Goal: Task Accomplishment & Management: Complete application form

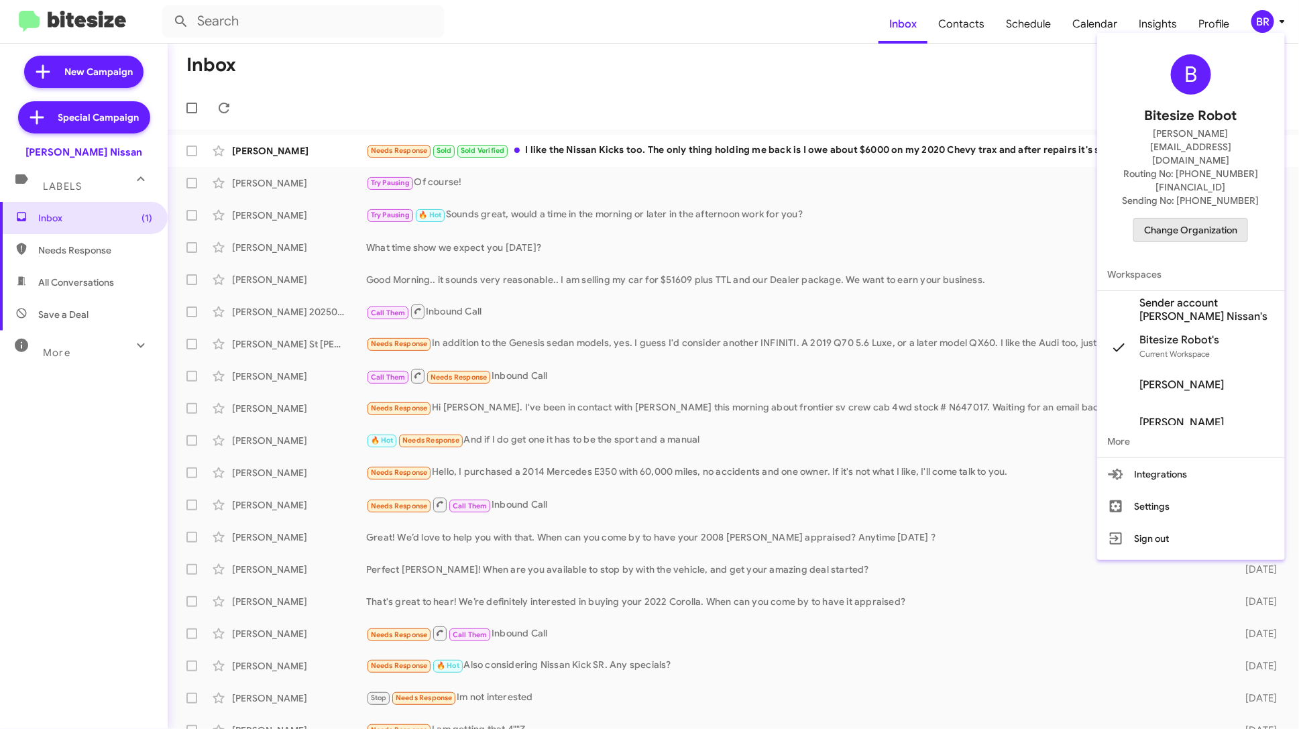
click at [1232, 219] on span "Change Organization" at bounding box center [1190, 230] width 93 height 23
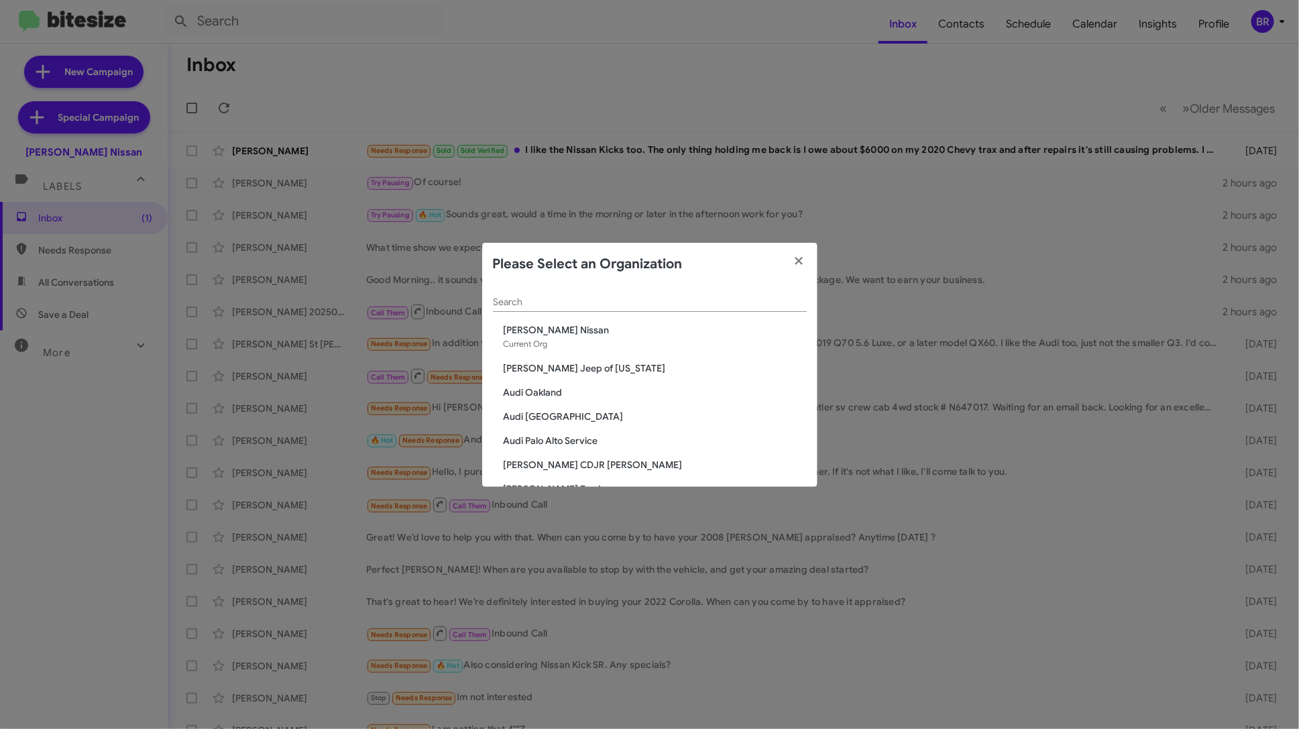
click at [584, 444] on span "Audi Palo Alto Service" at bounding box center [655, 440] width 303 height 13
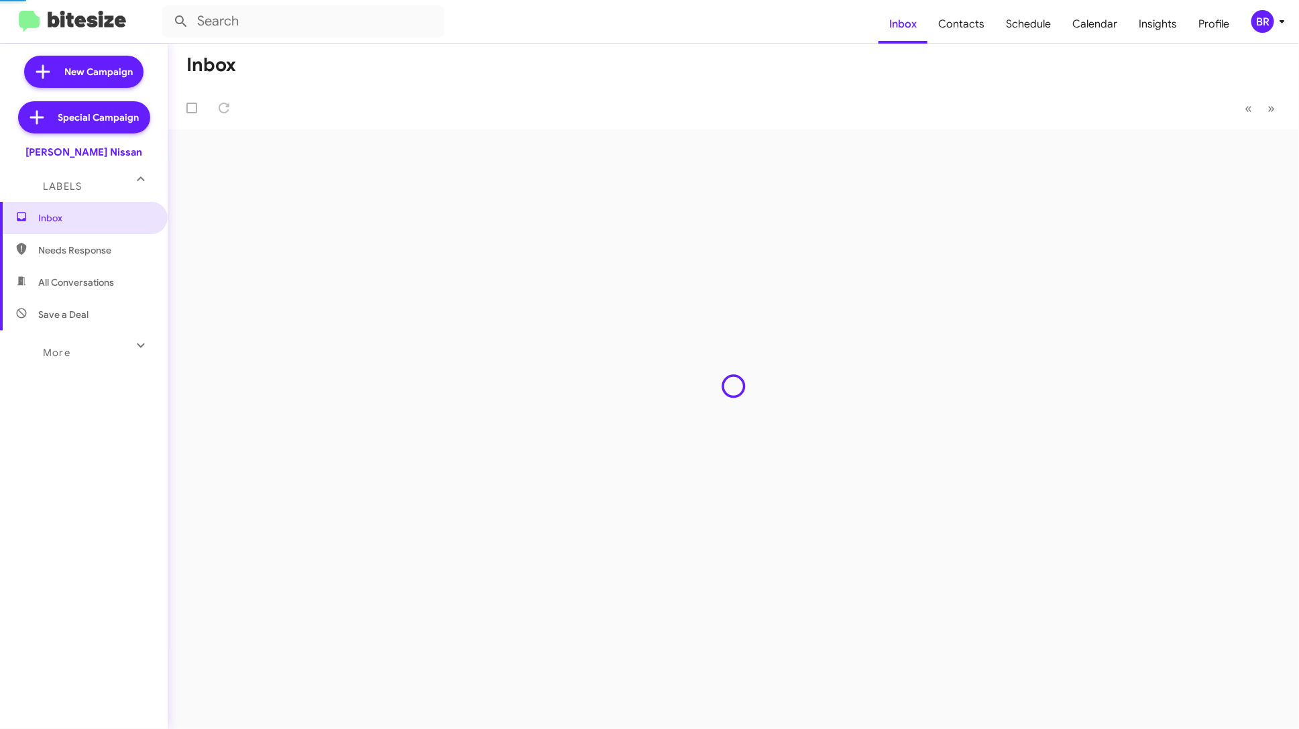
click at [584, 444] on div "Inbox « Previous » Next" at bounding box center [733, 386] width 1131 height 685
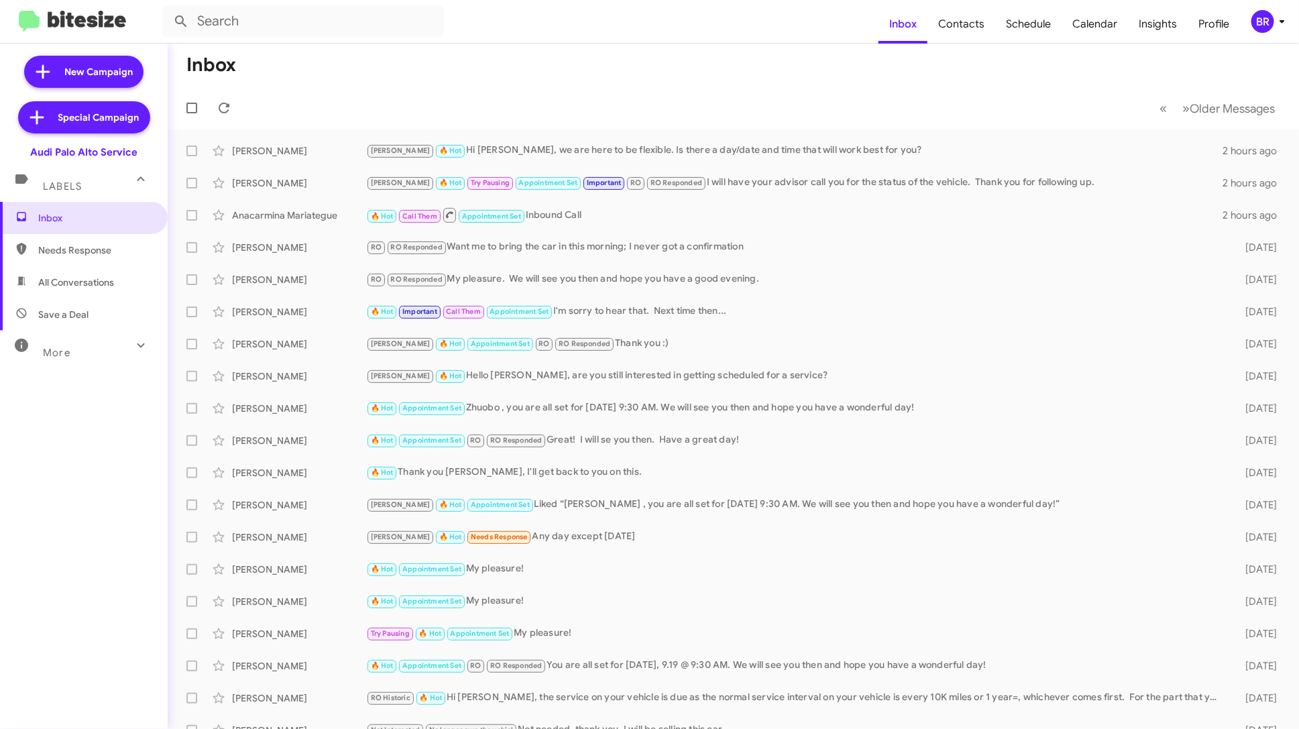
click at [1262, 19] on div "BR" at bounding box center [1262, 21] width 23 height 23
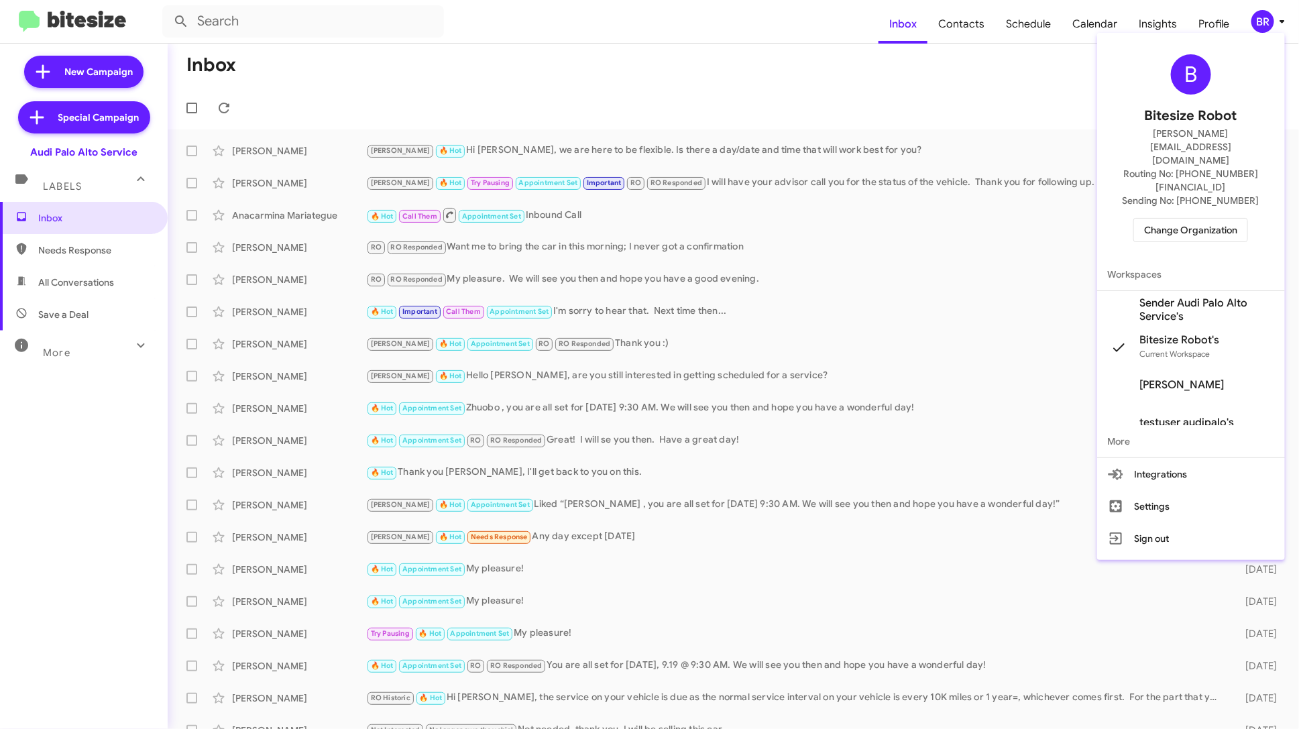
click at [1182, 296] on span "Sender Audi Palo Alto Service's" at bounding box center [1207, 309] width 134 height 27
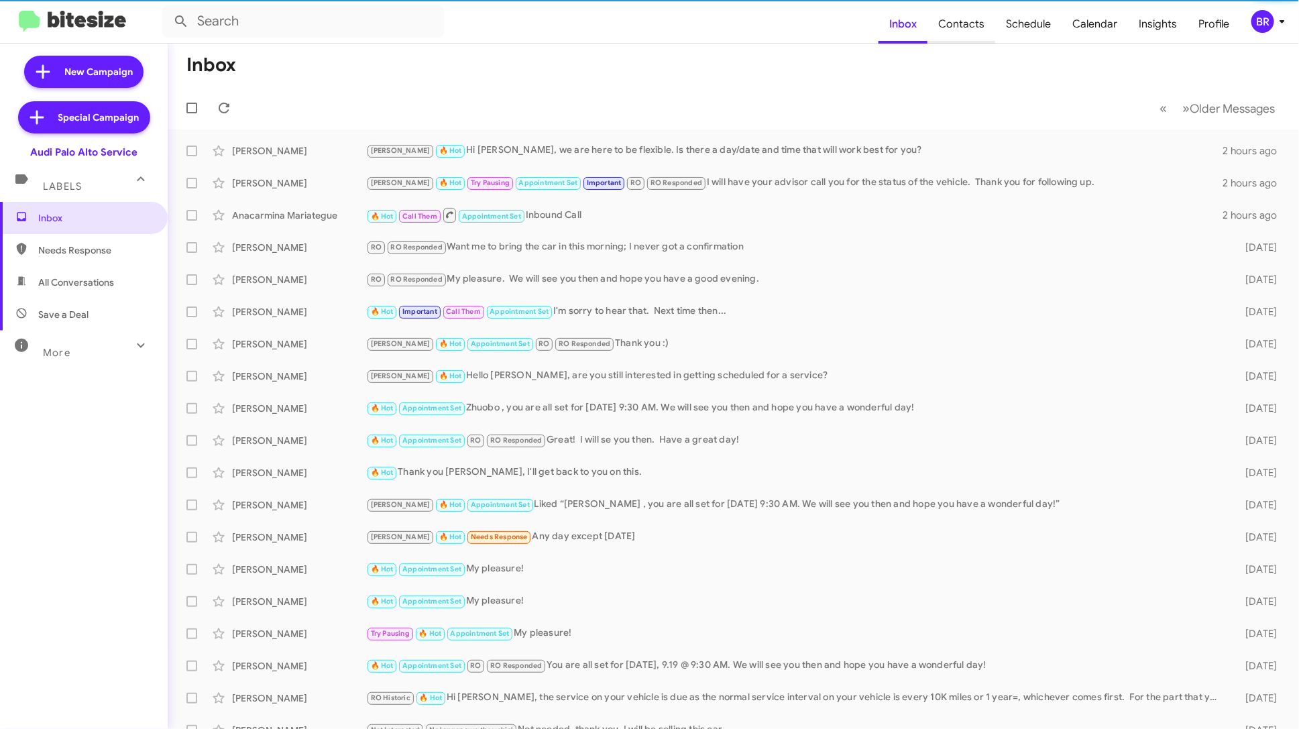
click at [977, 32] on span "Contacts" at bounding box center [962, 24] width 68 height 39
type input "in:groups"
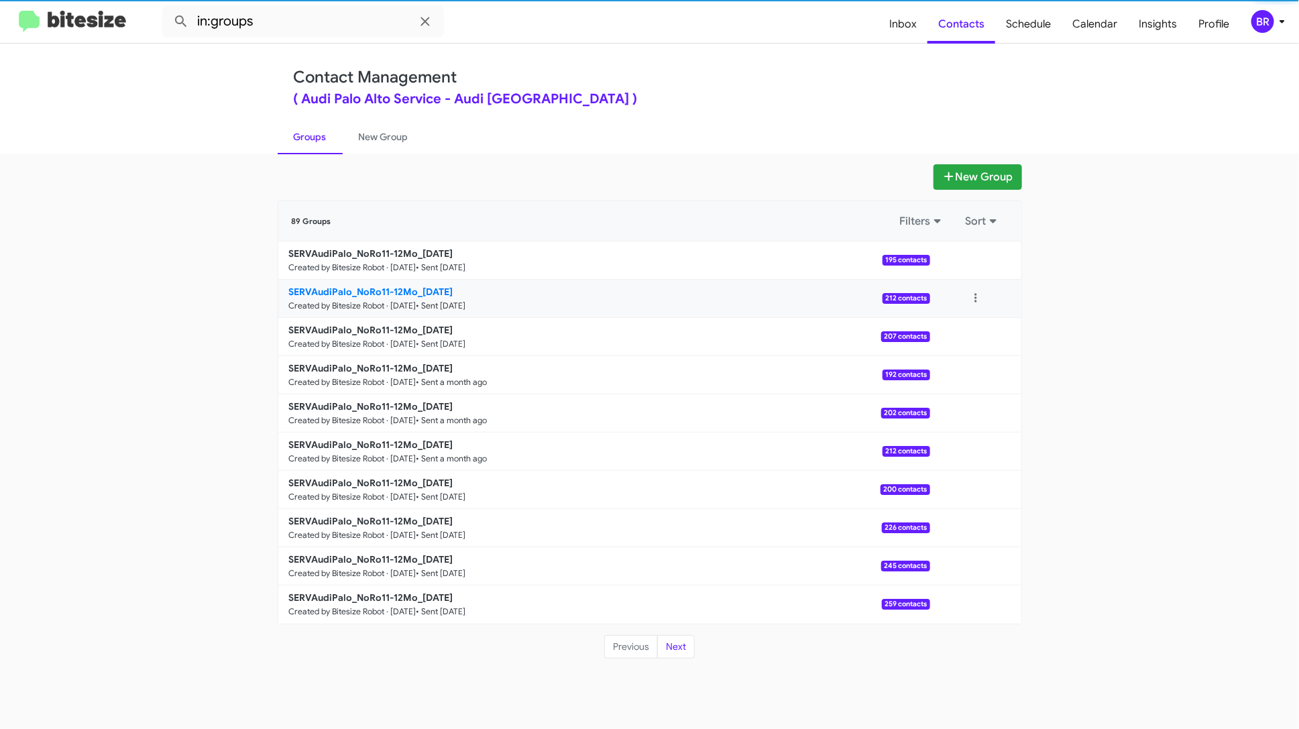
click at [579, 301] on link "SERVAudiPalo_NoRo11-12Mo_09-09-25 Created by Bitesize Robot · Sep 8, 2025 • Sen…" at bounding box center [604, 299] width 652 height 38
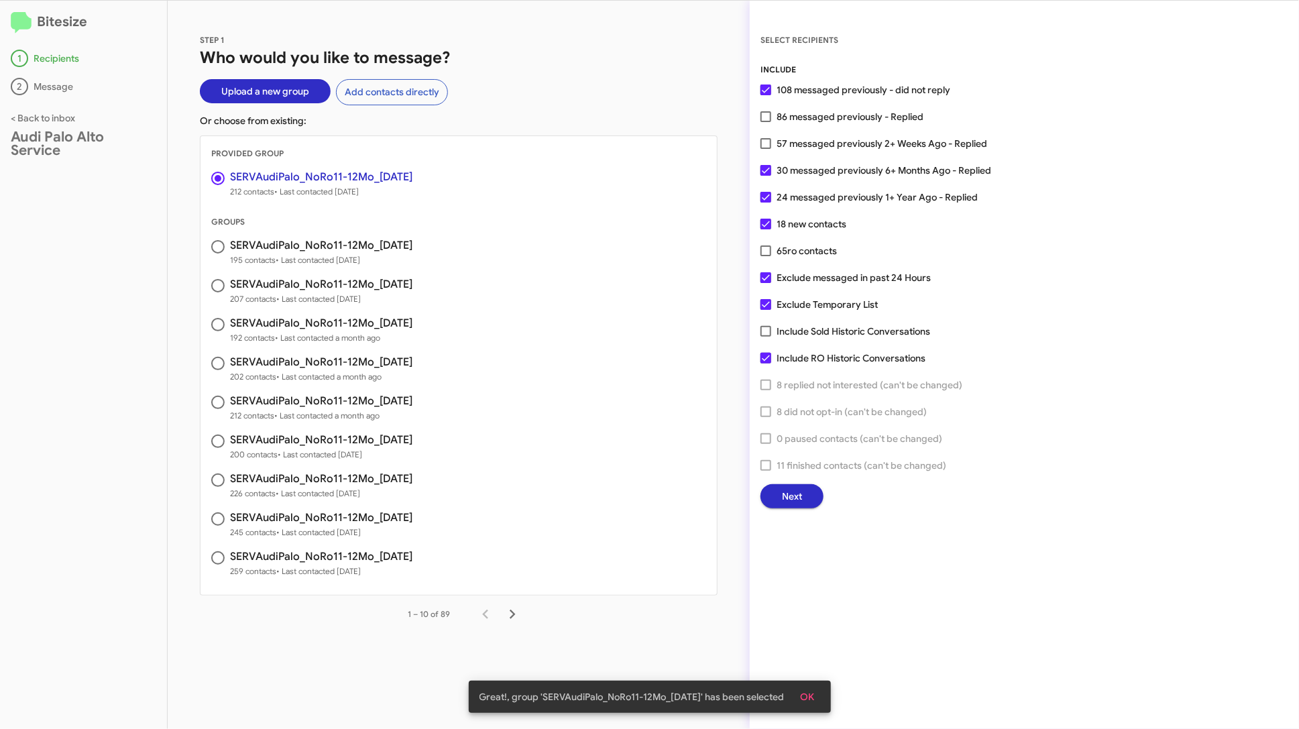
click at [801, 488] on span "Next" at bounding box center [792, 496] width 20 height 24
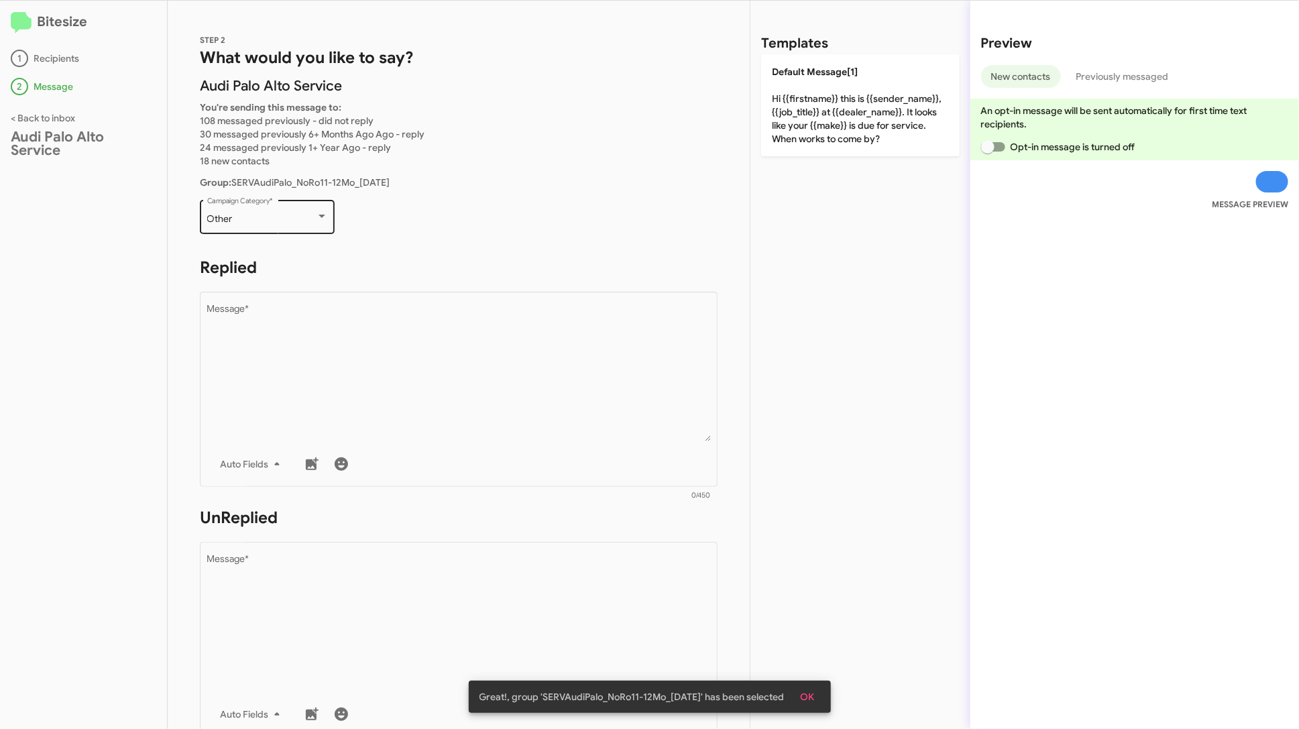
click at [324, 219] on div at bounding box center [322, 216] width 12 height 11
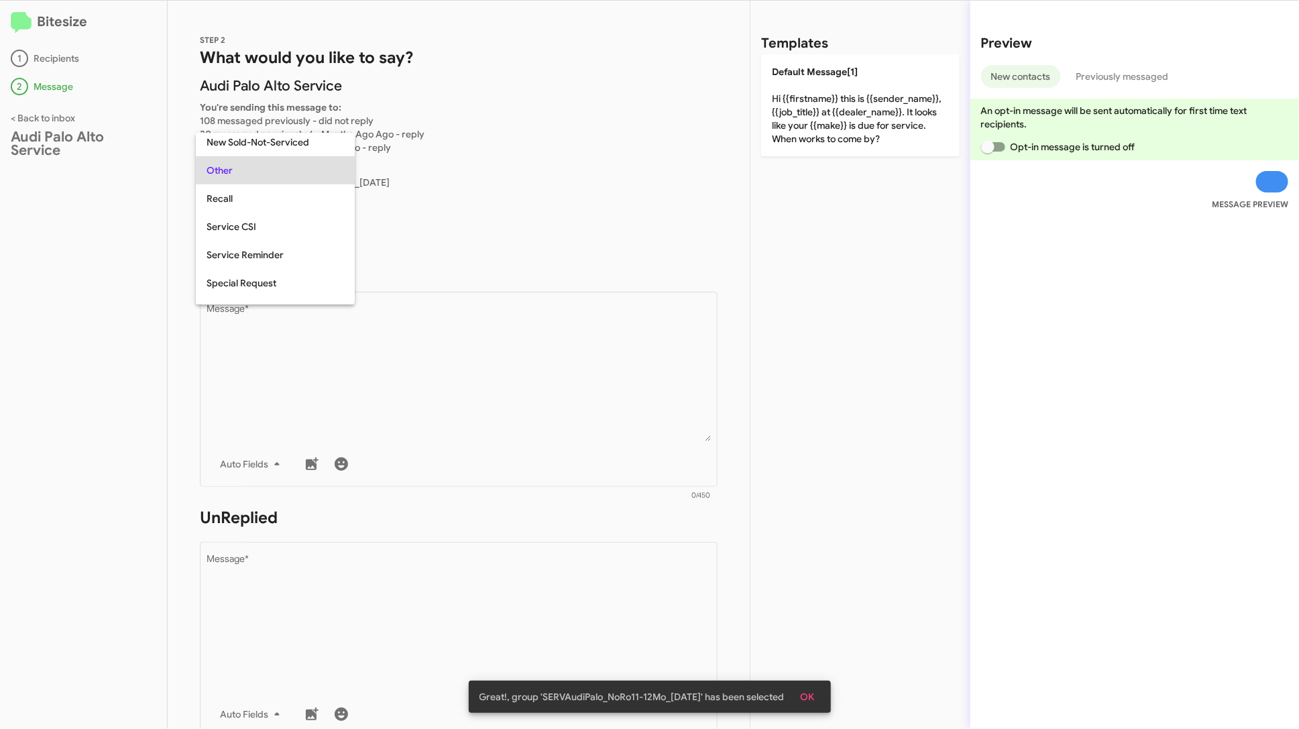
scroll to position [419, 0]
click at [60, 115] on div at bounding box center [649, 364] width 1299 height 729
click at [60, 115] on link "< Back to inbox" at bounding box center [43, 118] width 64 height 12
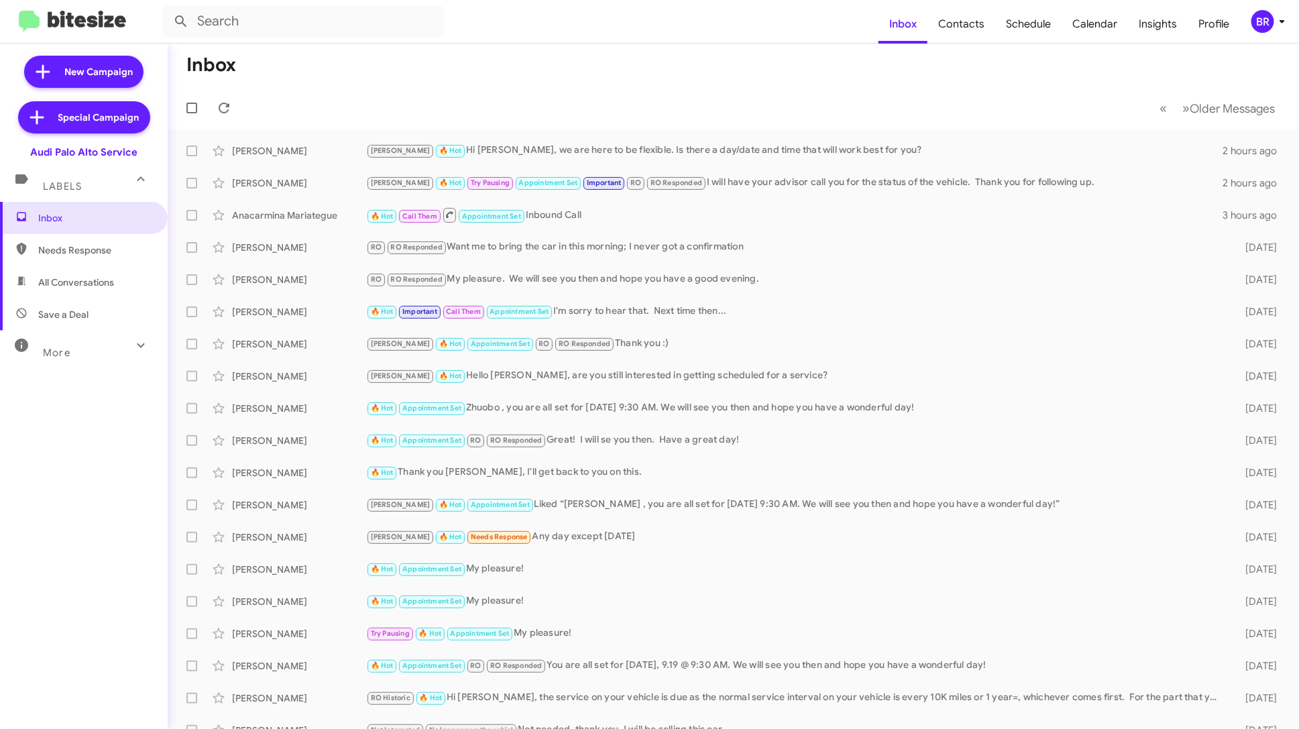
click at [1274, 15] on span "BR" at bounding box center [1271, 21] width 40 height 23
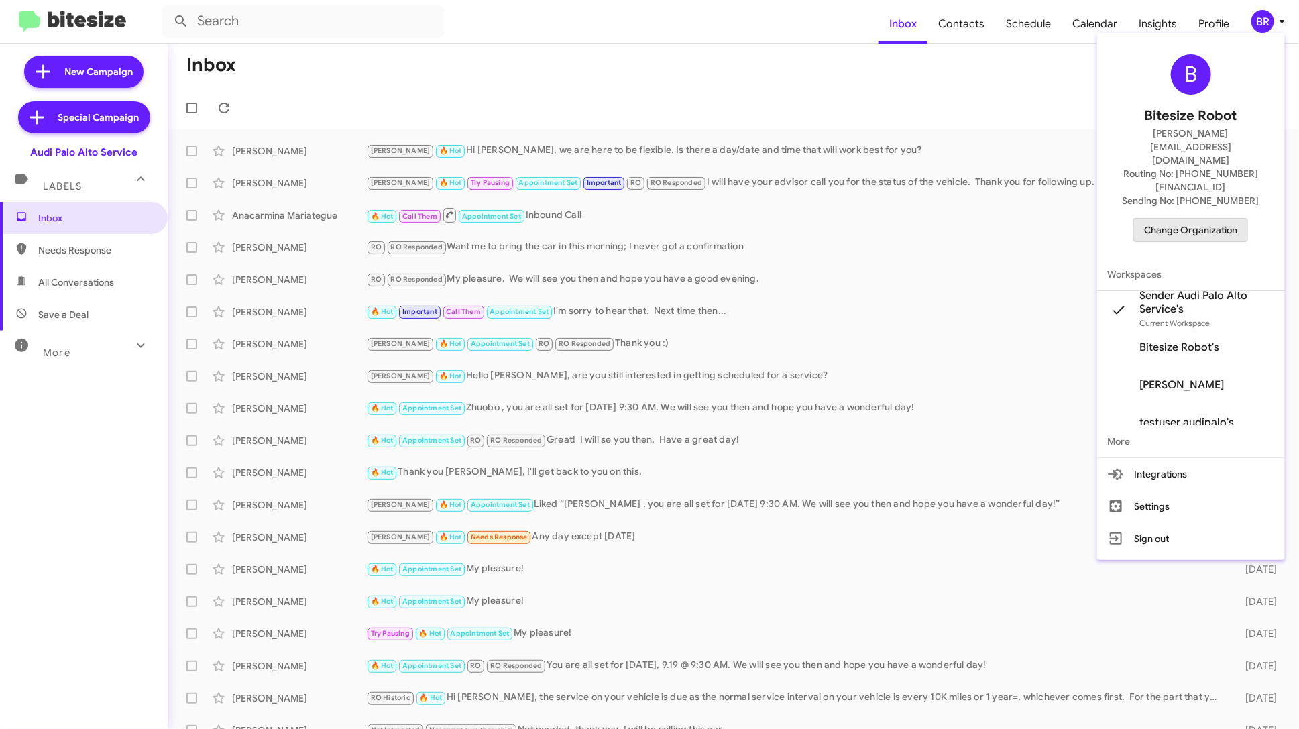
click at [1229, 219] on span "Change Organization" at bounding box center [1190, 230] width 93 height 23
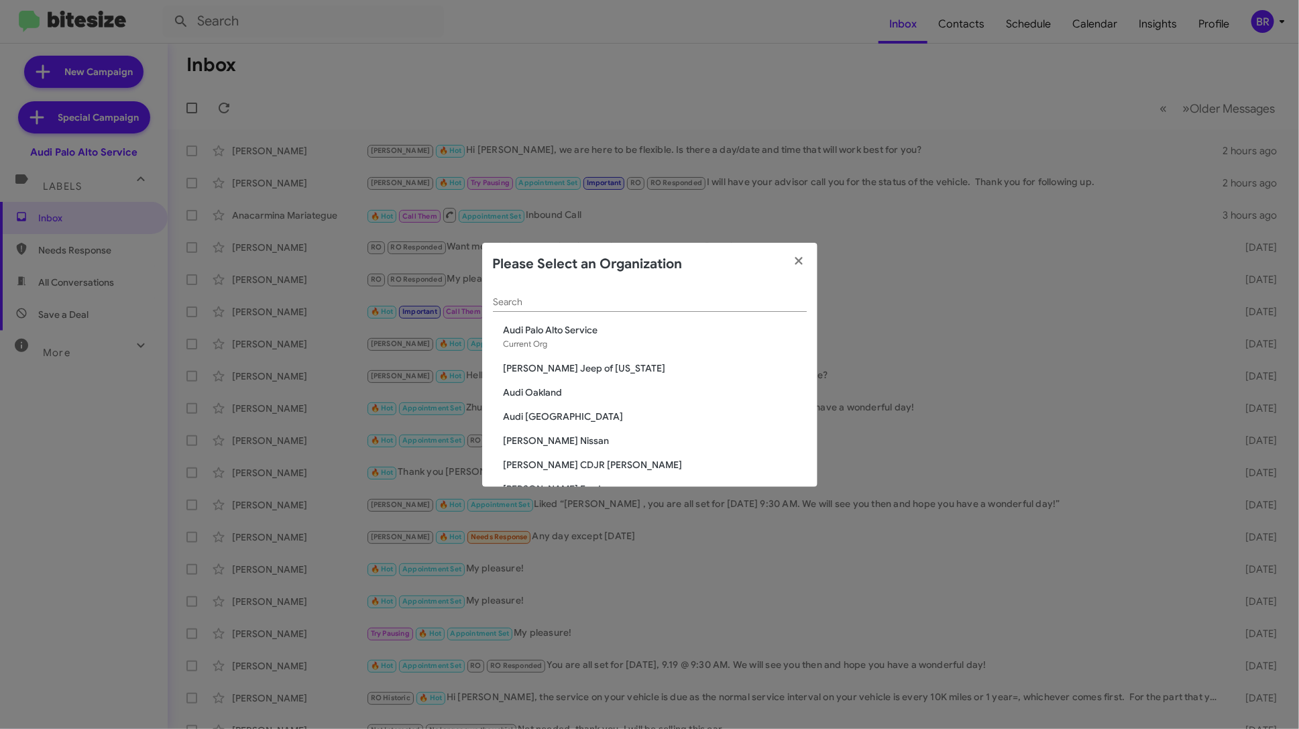
click at [555, 392] on span "Audi Oakland" at bounding box center [655, 392] width 303 height 13
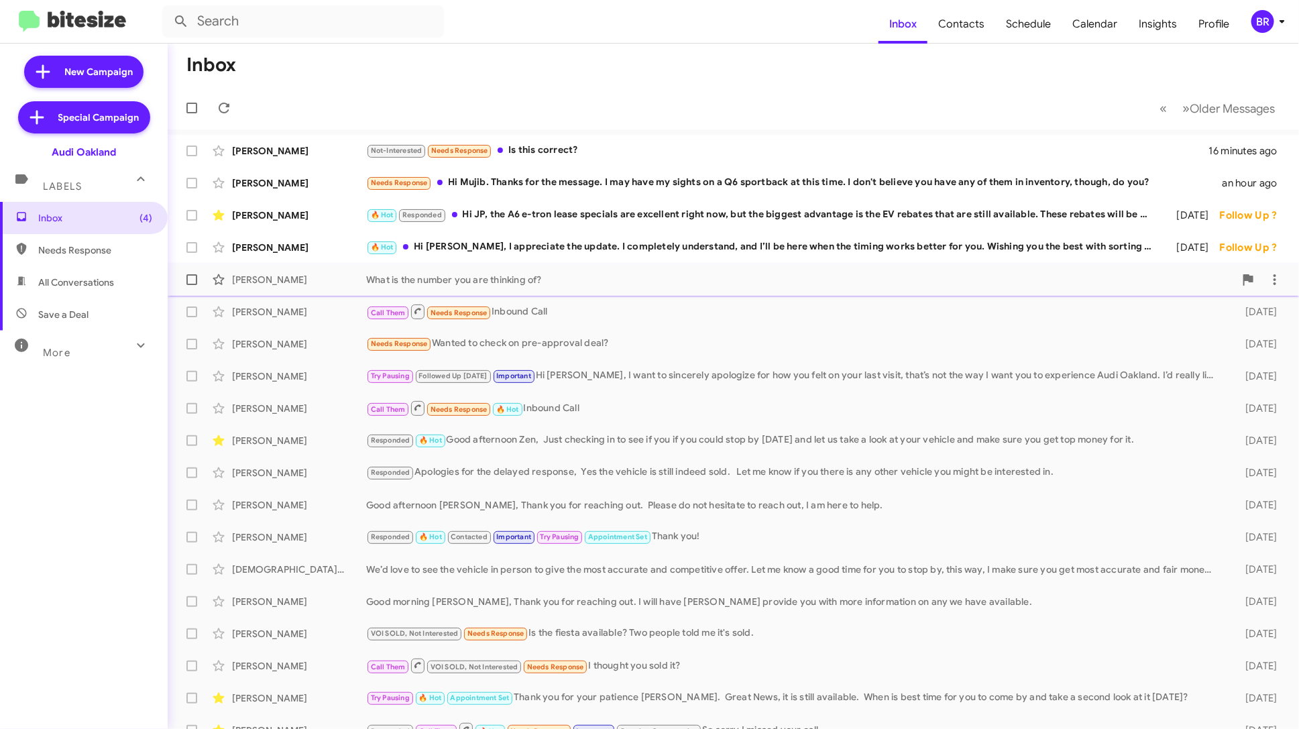
click at [541, 287] on div "Illia Filanchuk What is the number you are thinking of? 2 days ago" at bounding box center [733, 279] width 1110 height 27
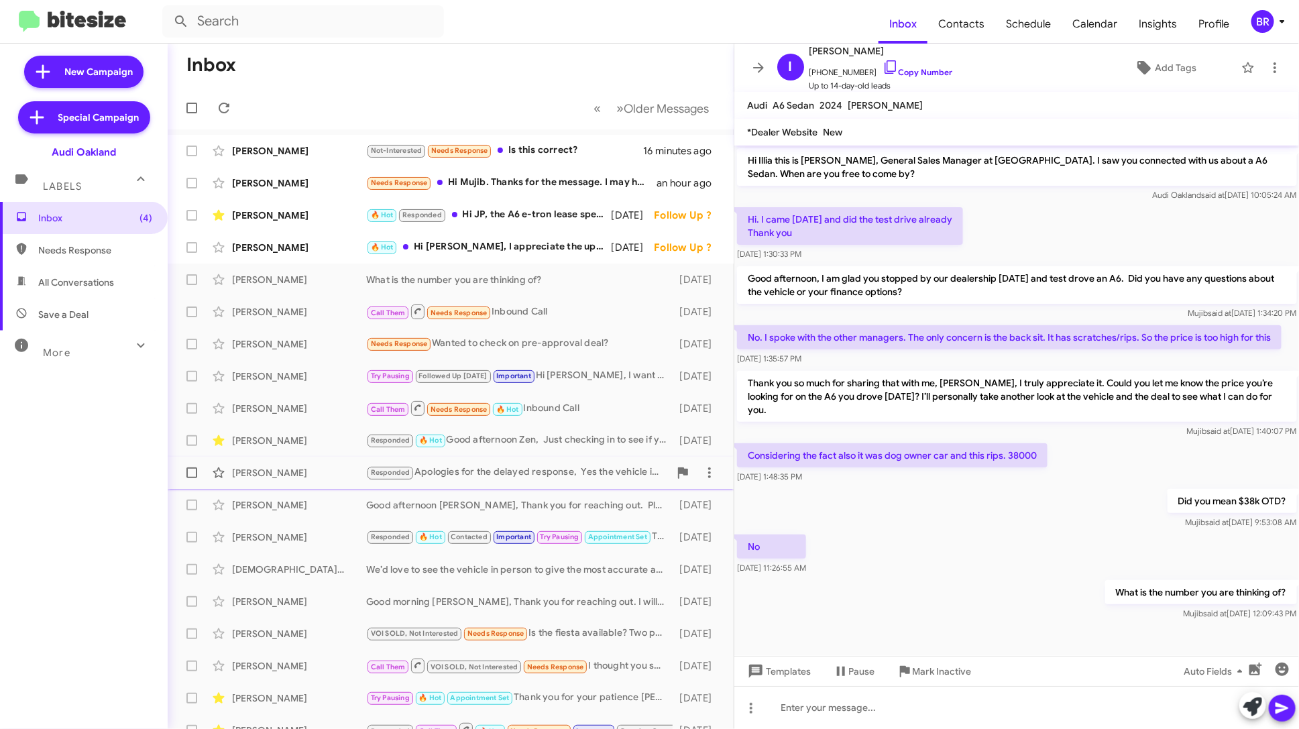
click at [481, 463] on div "Adit Kadam Responded Apologies for the delayed response, Yes the vehicle is sti…" at bounding box center [450, 472] width 545 height 27
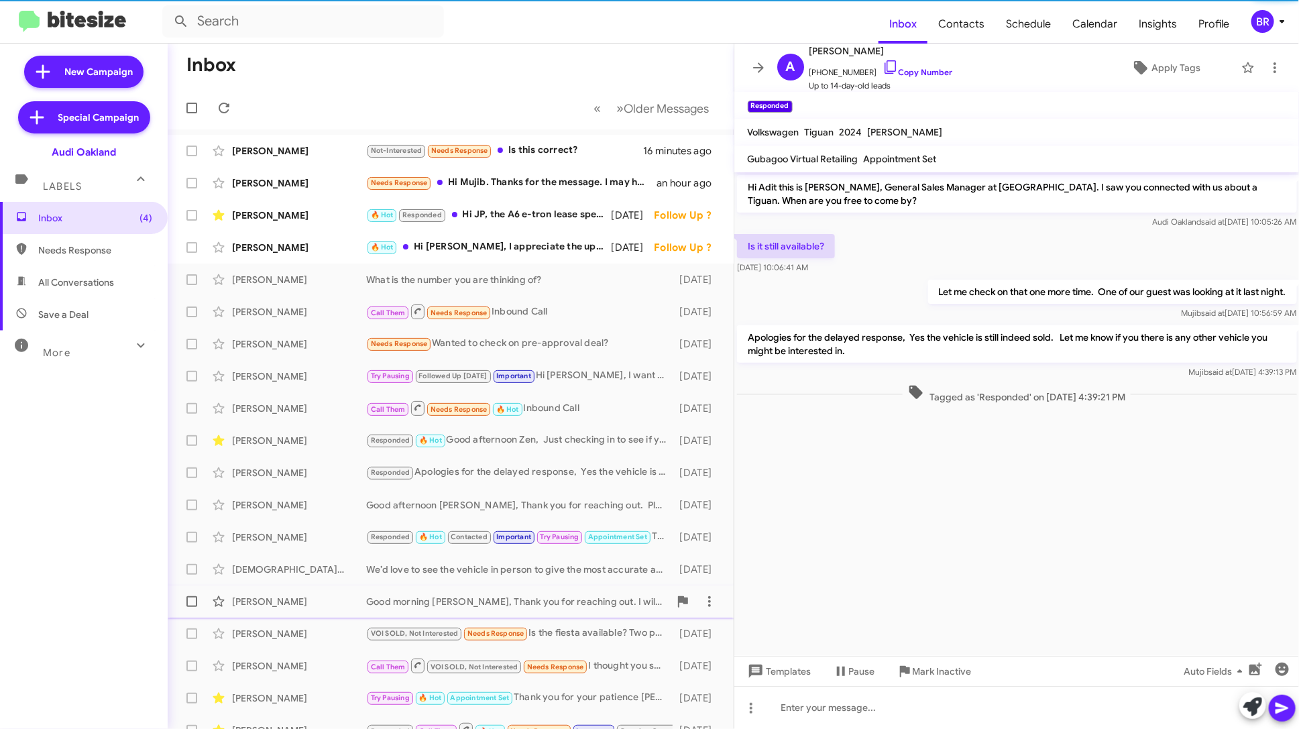
click at [492, 604] on div "Good morning James, Thank you for reaching out. I will have Wilson provide you …" at bounding box center [517, 601] width 303 height 13
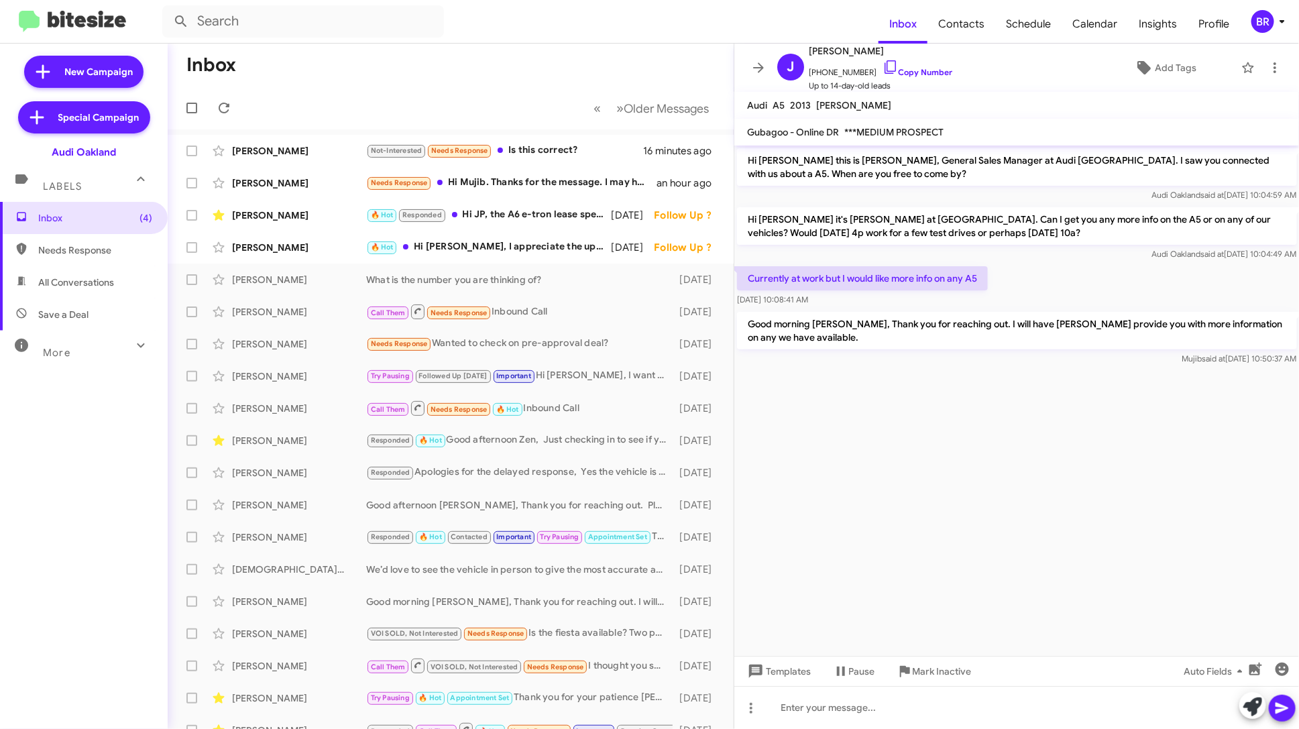
click at [1269, 11] on div "BR" at bounding box center [1262, 21] width 23 height 23
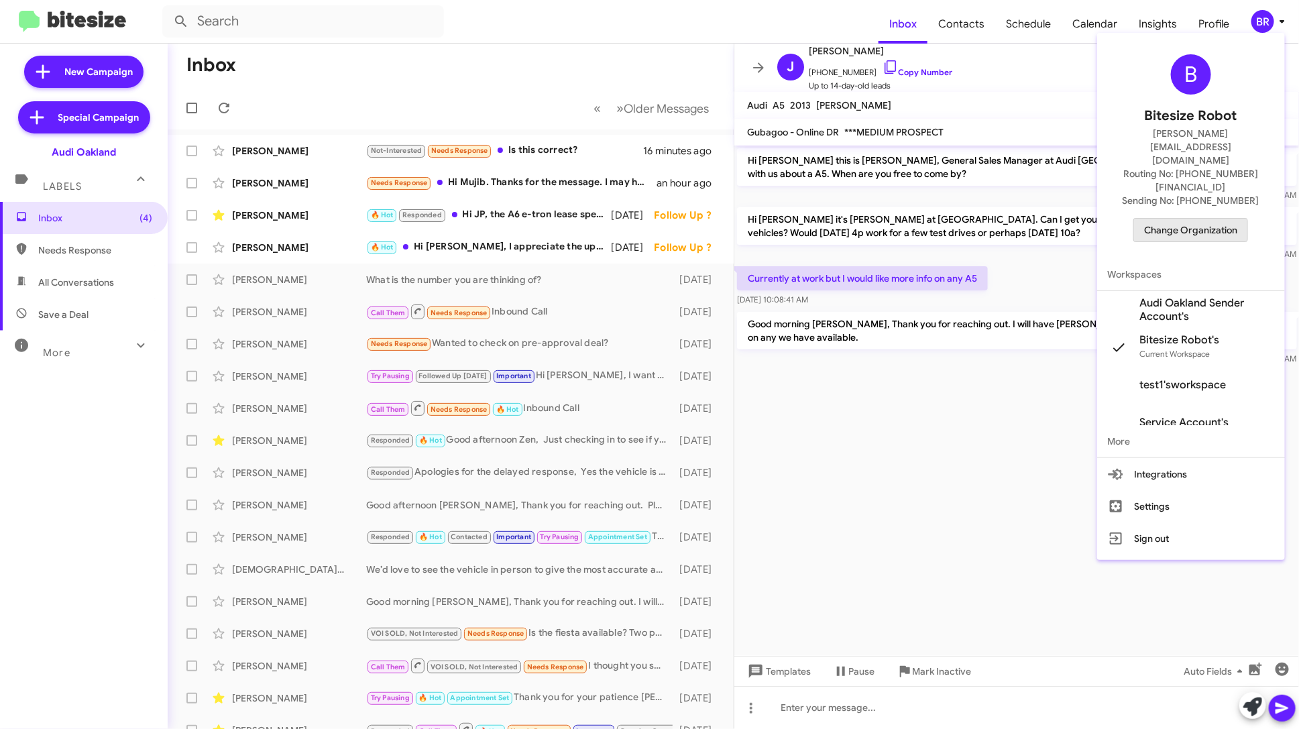
click at [1209, 219] on span "Change Organization" at bounding box center [1190, 230] width 93 height 23
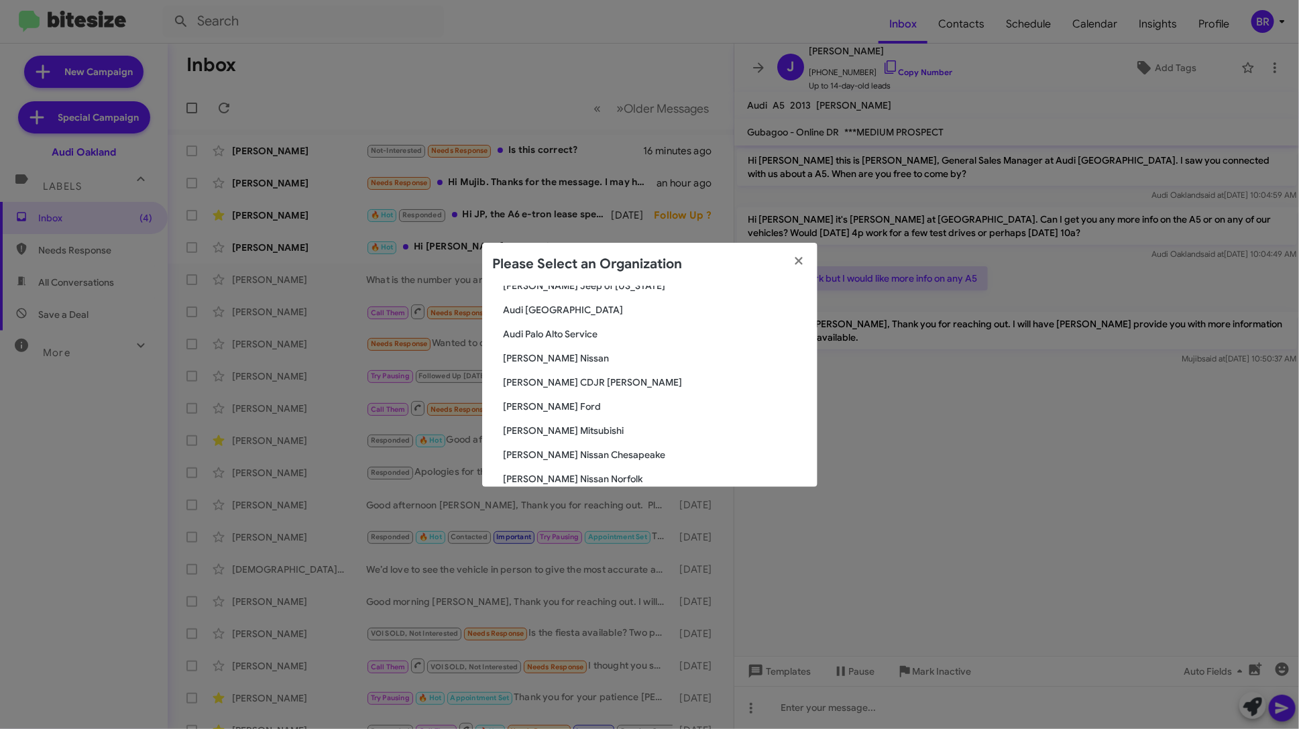
scroll to position [89, 0]
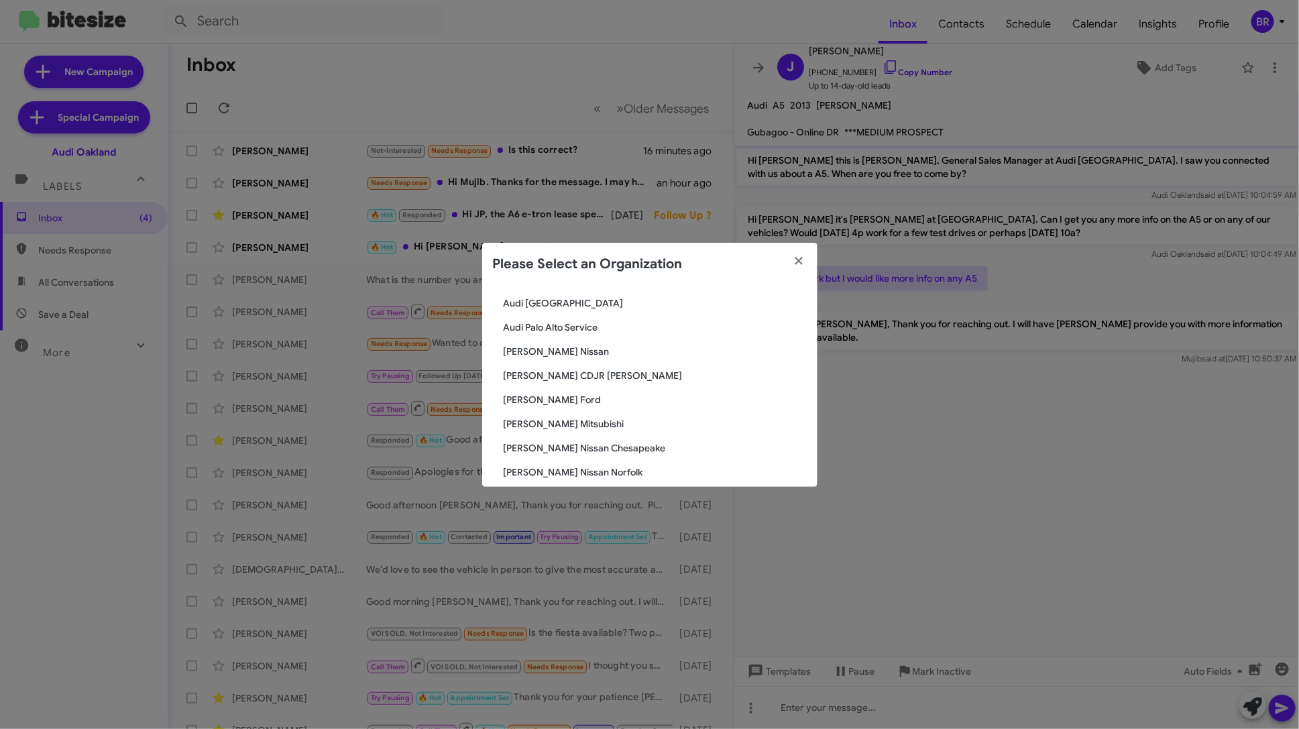
click at [551, 402] on span "[PERSON_NAME] Ford" at bounding box center [655, 399] width 303 height 13
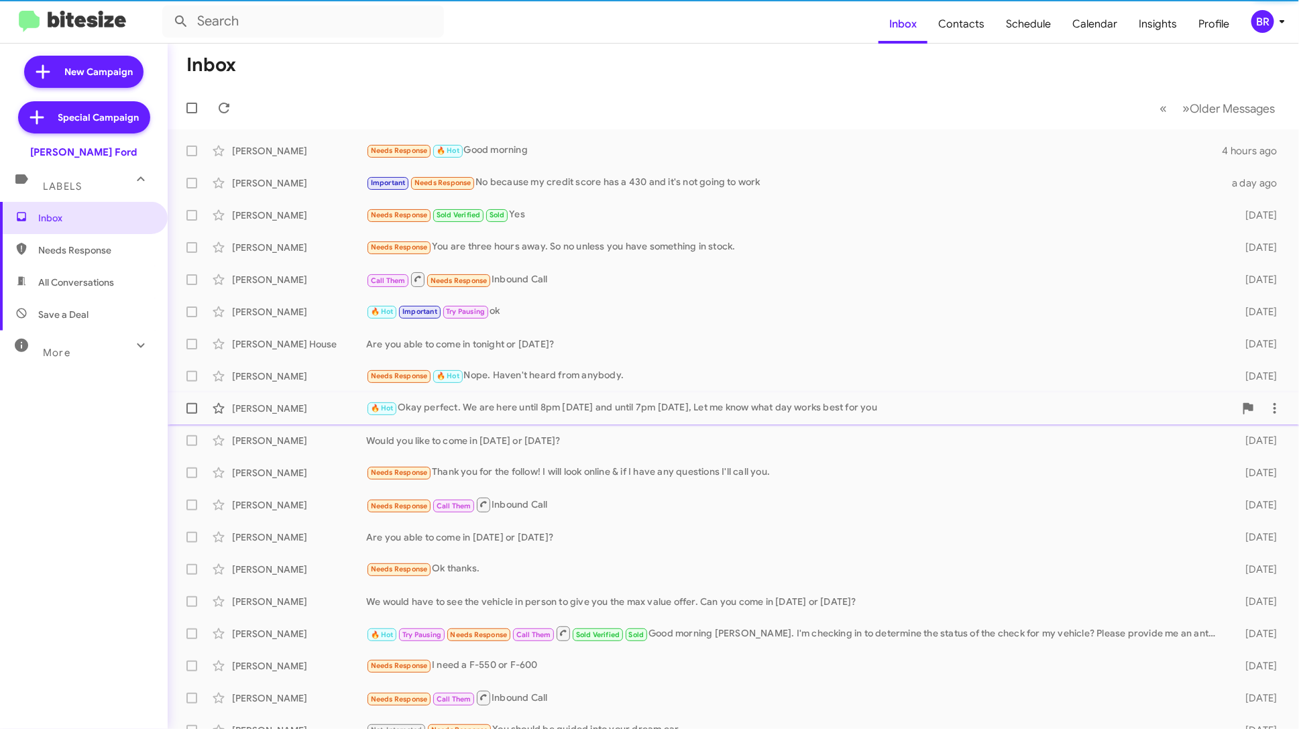
click at [527, 418] on div "Sharay Straughter 🔥 Hot Okay perfect. We are here until 8pm today and until 7pm…" at bounding box center [733, 408] width 1110 height 27
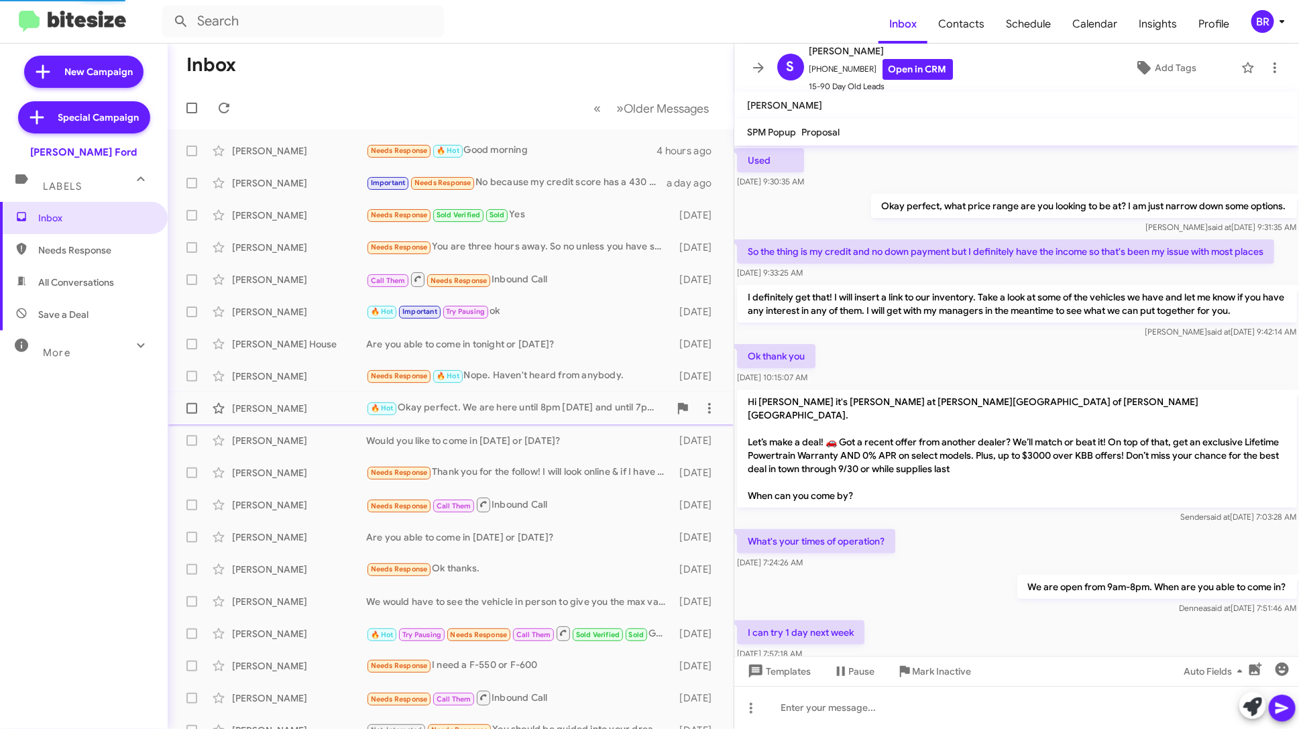
scroll to position [588, 0]
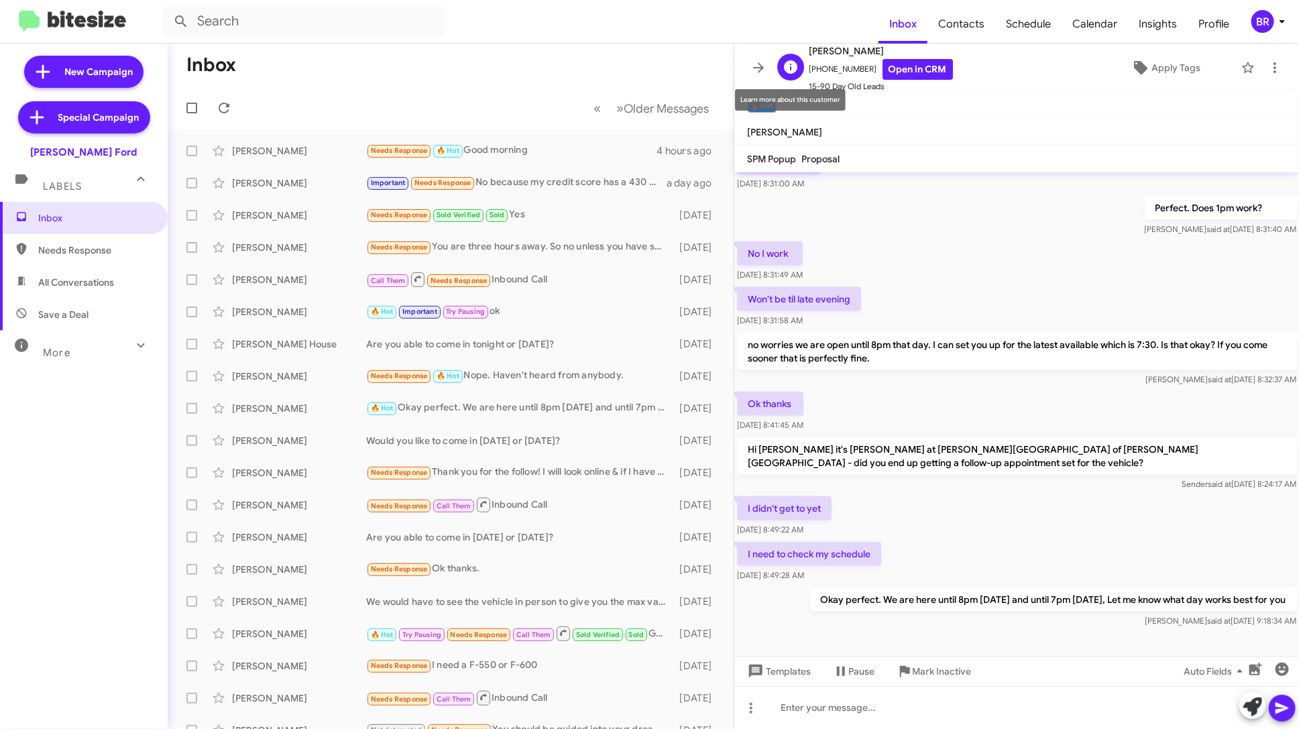
click at [783, 68] on icon at bounding box center [791, 67] width 16 height 16
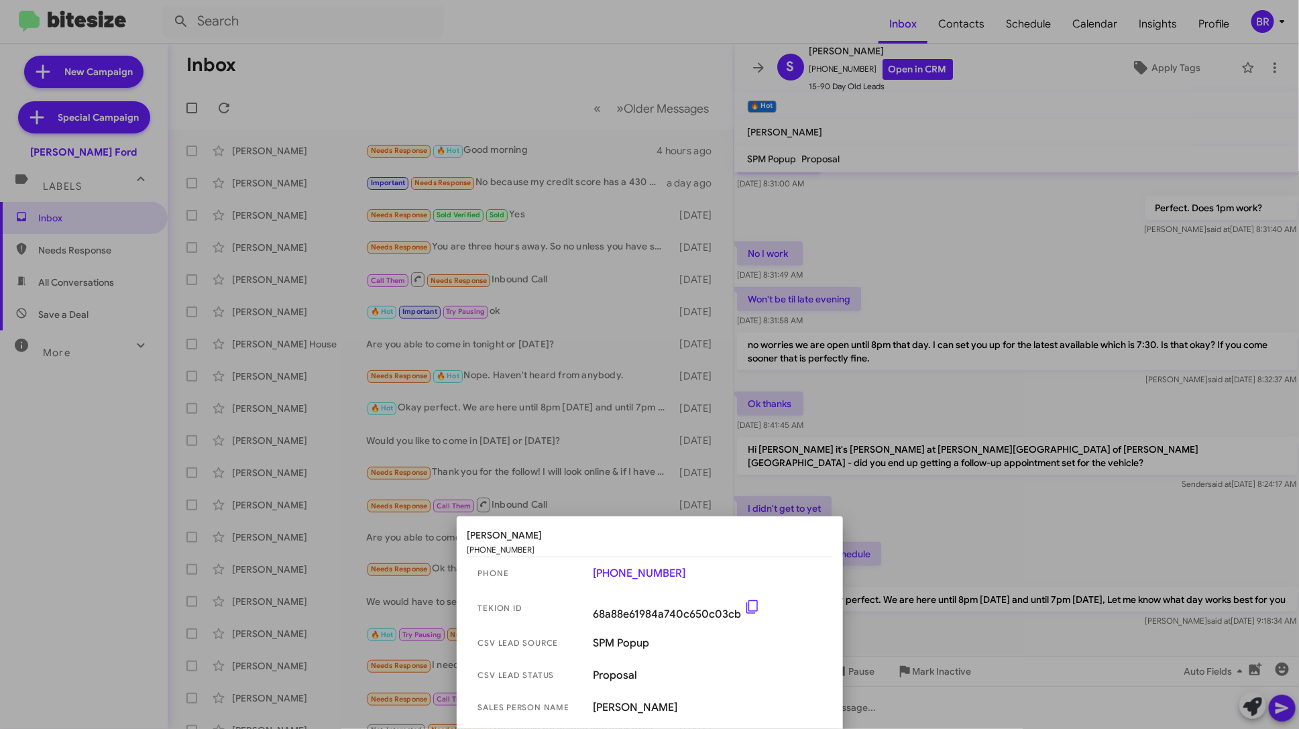
drag, startPoint x: 593, startPoint y: 617, endPoint x: 740, endPoint y: 610, distance: 147.0
click at [740, 610] on span "68a88e61984a740c650c03cb" at bounding box center [708, 608] width 228 height 25
click at [997, 66] on div at bounding box center [649, 364] width 1299 height 729
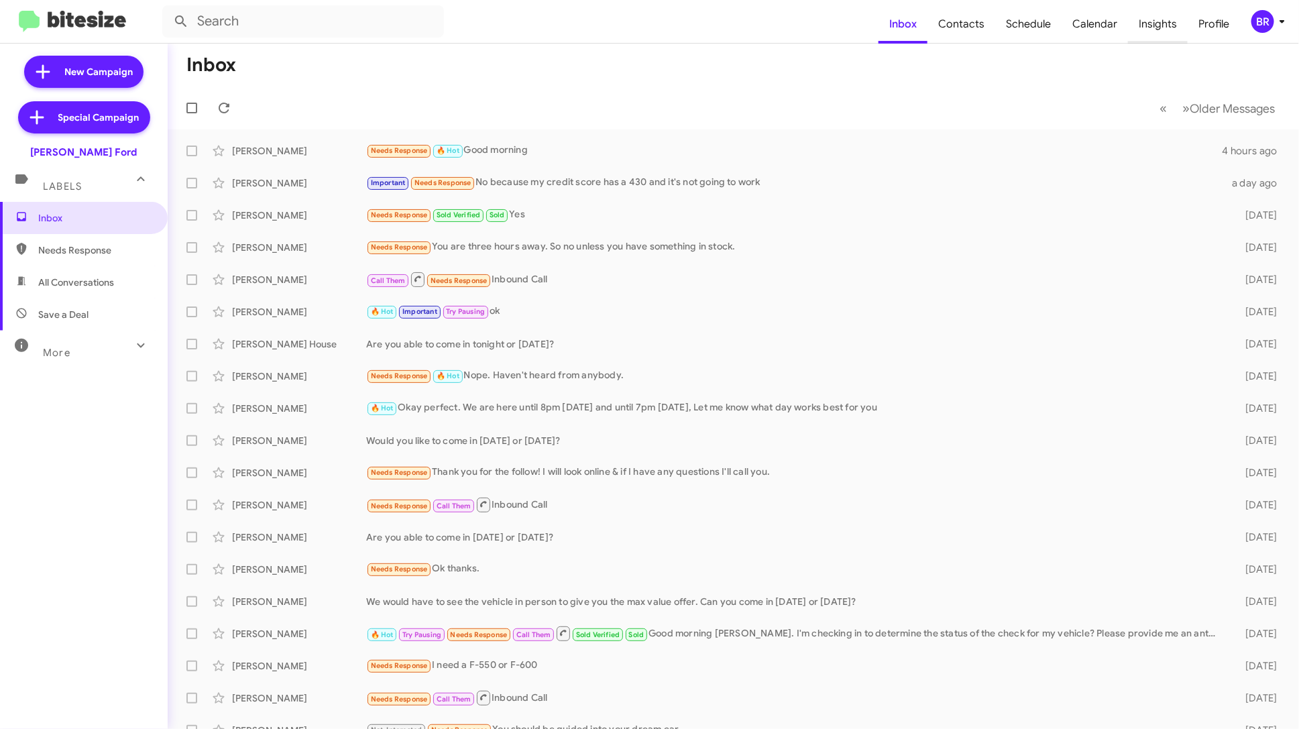
click at [1175, 21] on span "Insights" at bounding box center [1158, 24] width 60 height 39
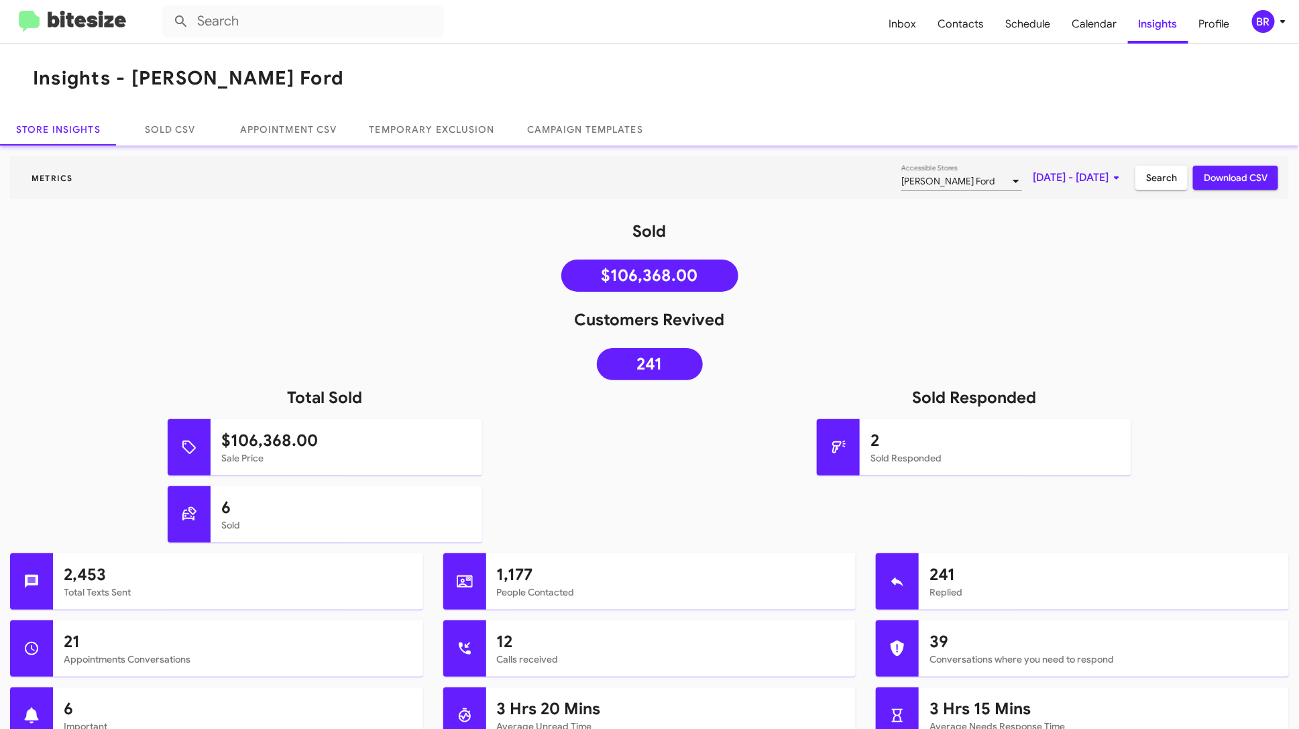
click at [1278, 25] on icon at bounding box center [1283, 21] width 16 height 16
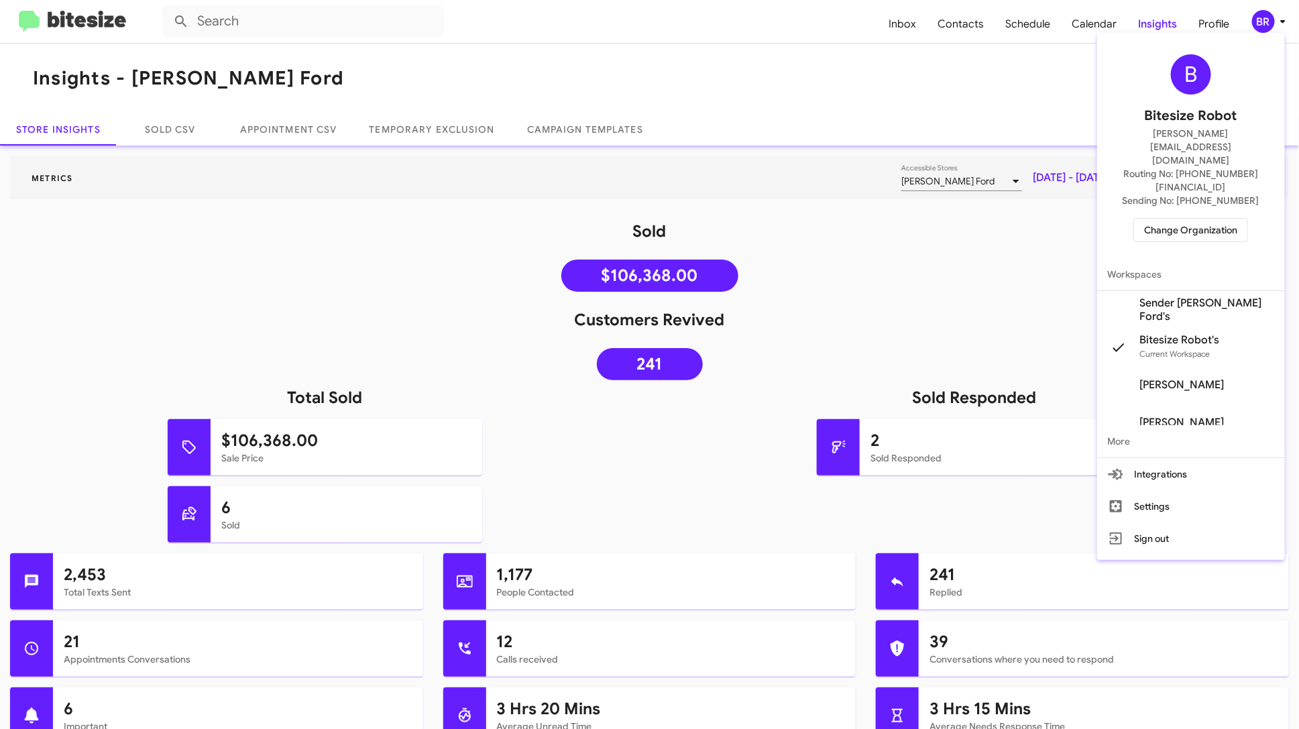
click at [1197, 296] on span "Sender [PERSON_NAME] Ford's" at bounding box center [1207, 309] width 134 height 27
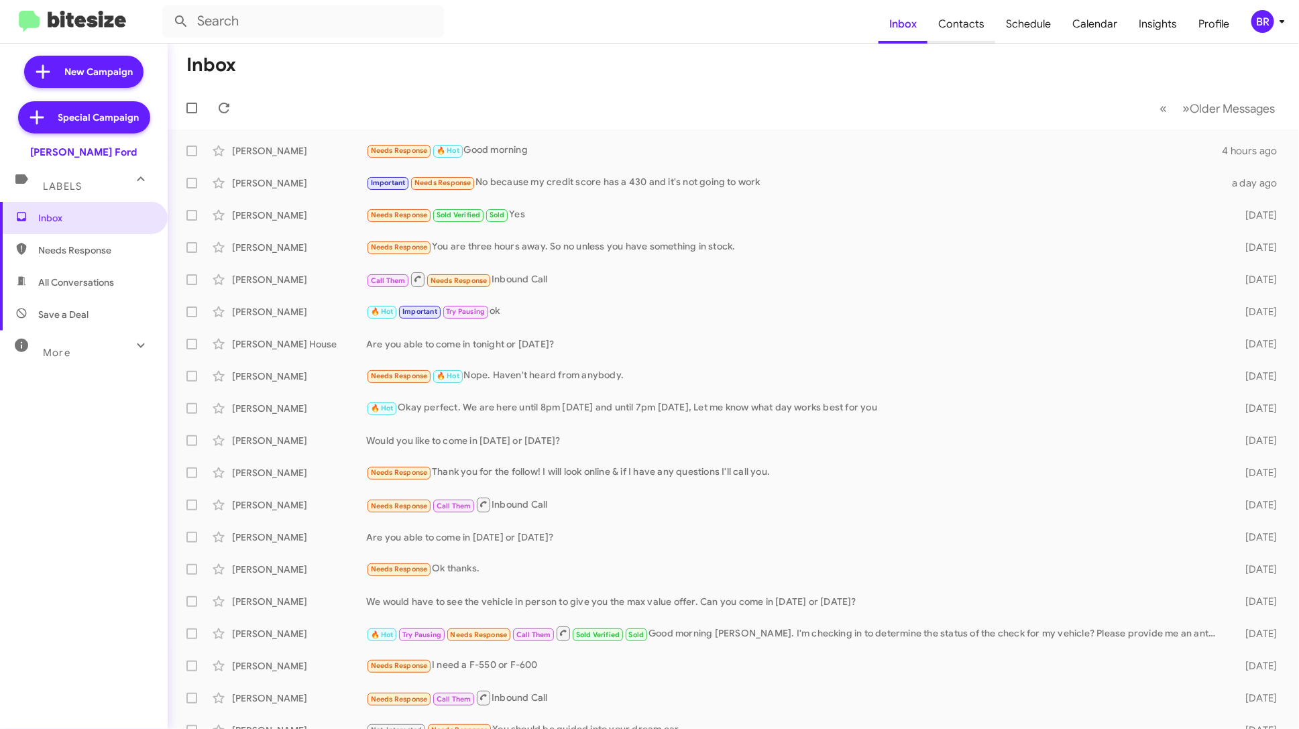
click at [970, 23] on span "Contacts" at bounding box center [962, 24] width 68 height 39
type input "in:groups"
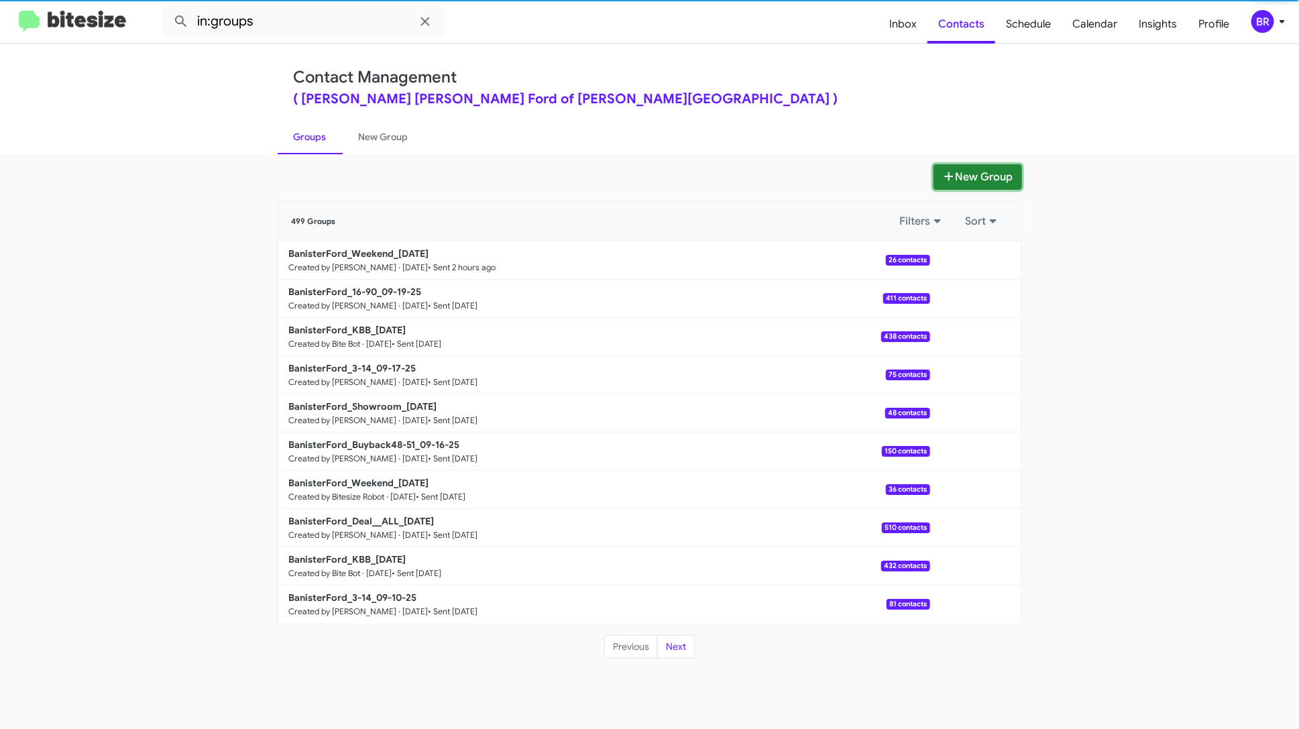
click at [948, 168] on button "New Group" at bounding box center [978, 176] width 89 height 25
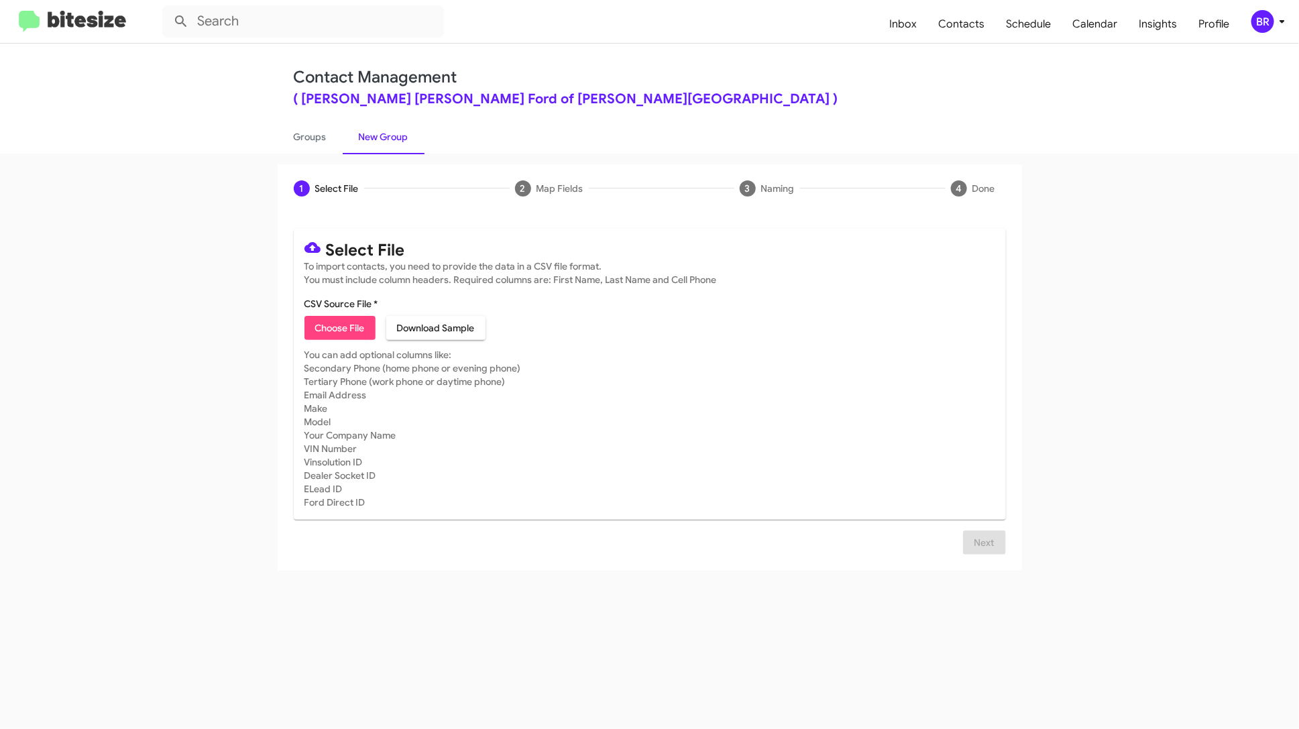
click at [323, 326] on span "Choose File" at bounding box center [340, 328] width 50 height 24
type input "Bitesize test MFA only"
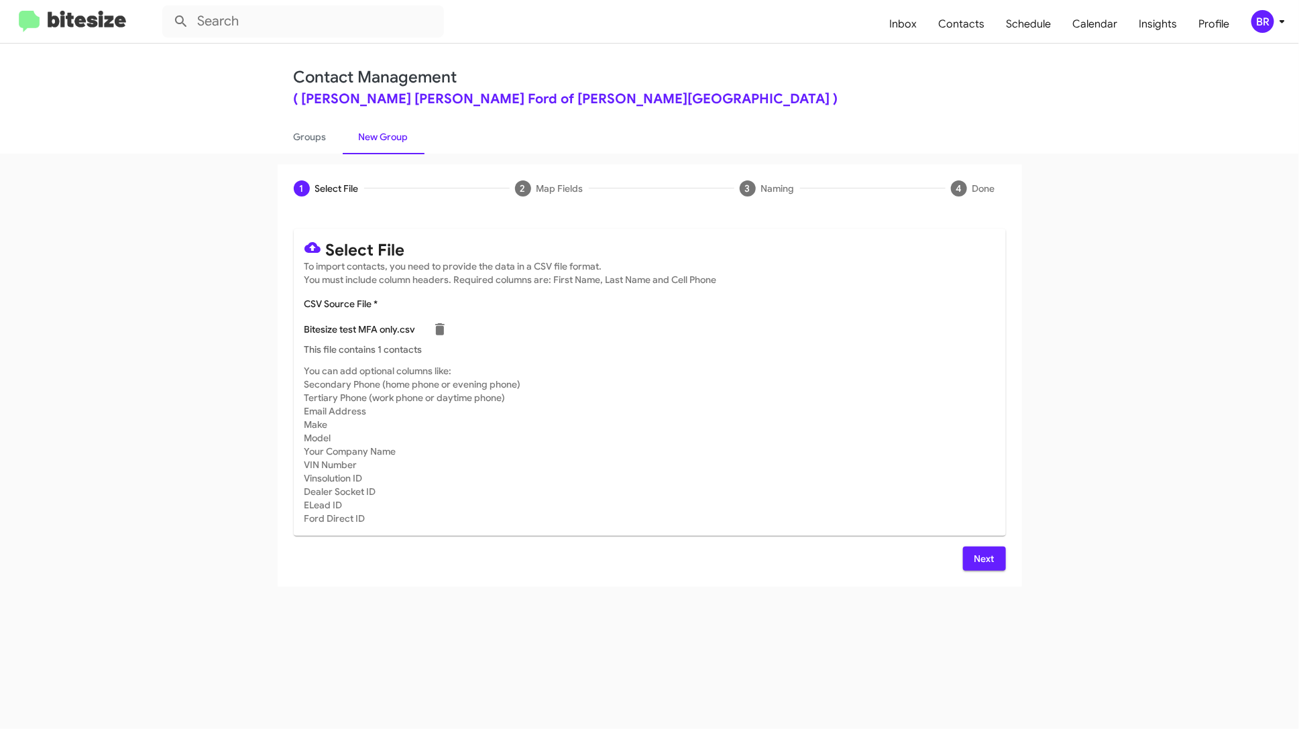
click at [1000, 551] on button "Next" at bounding box center [984, 559] width 43 height 24
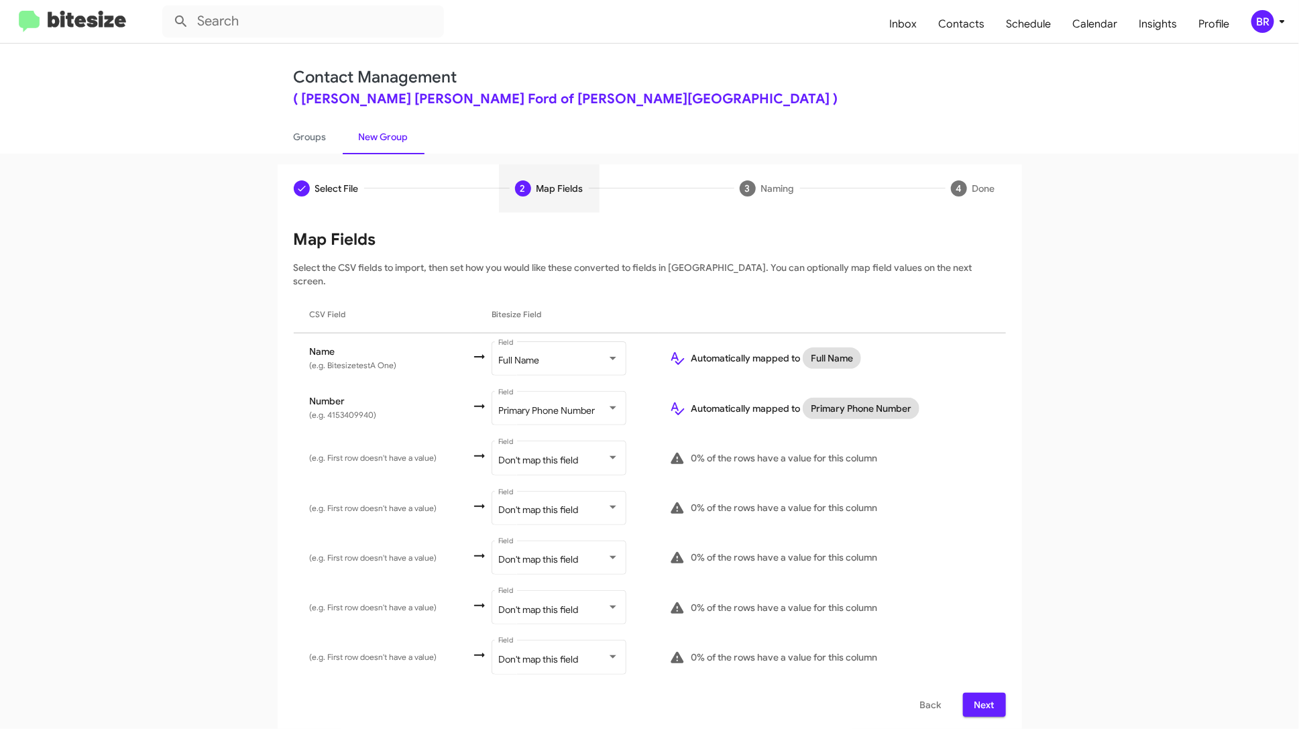
click at [982, 693] on span "Next" at bounding box center [984, 705] width 21 height 24
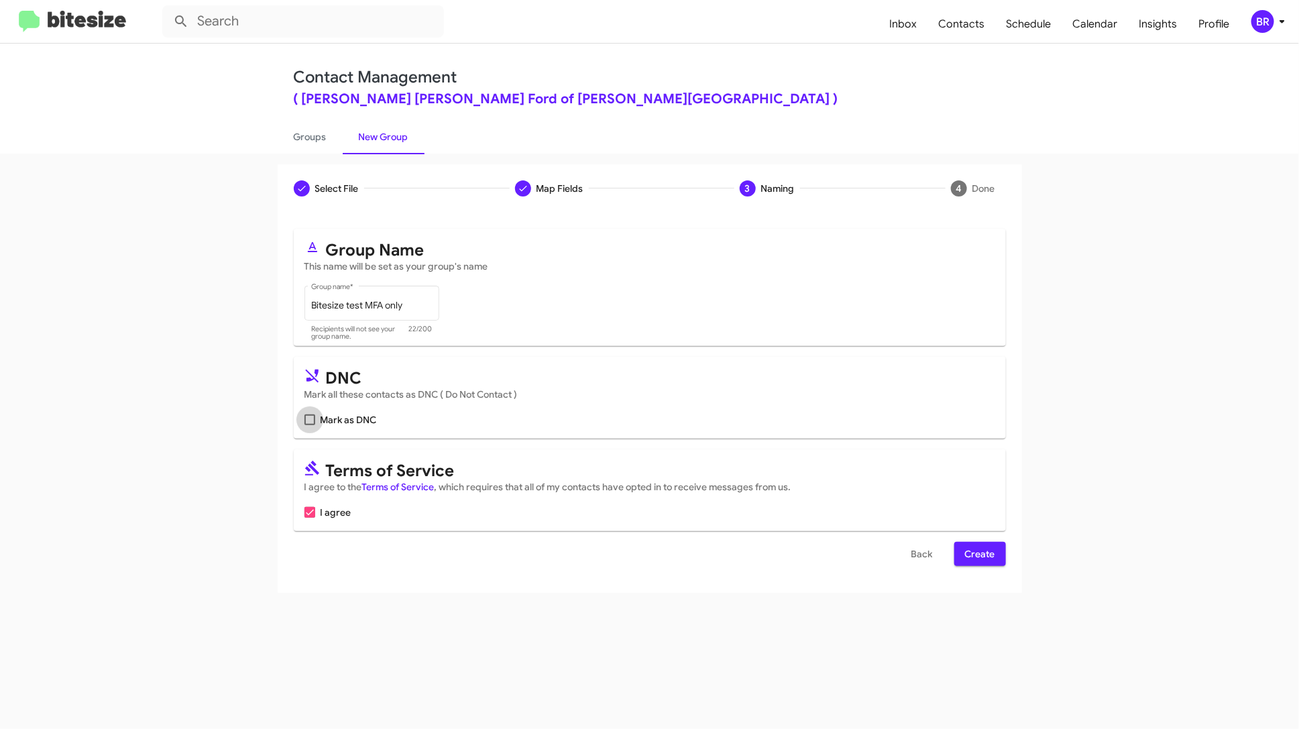
click at [338, 416] on span "Mark as DNC" at bounding box center [349, 420] width 56 height 16
click at [310, 425] on input "Mark as DNC" at bounding box center [309, 425] width 1 height 1
checkbox input "true"
click at [906, 35] on span "Inbox" at bounding box center [903, 24] width 49 height 39
